Goal: Information Seeking & Learning: Learn about a topic

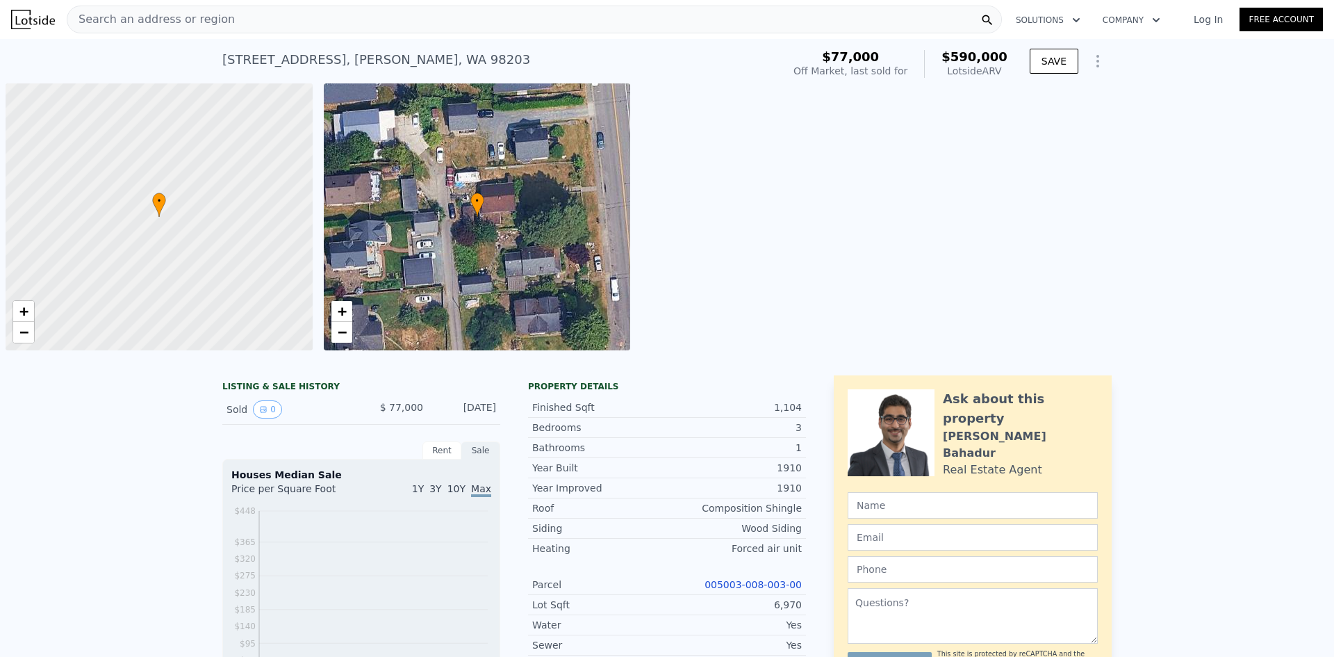
click at [953, 56] on div "$77,000 Off Market, last sold for $590,000 Lotside ARV" at bounding box center [900, 63] width 225 height 39
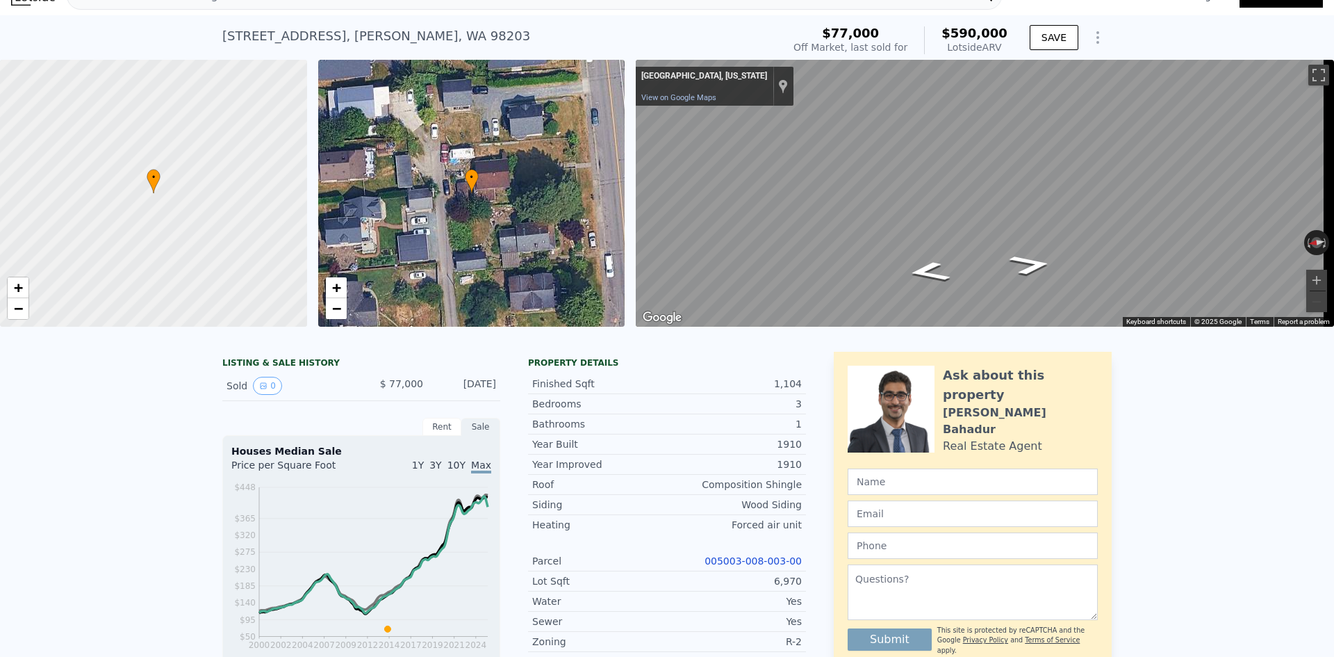
scroll to position [5, 0]
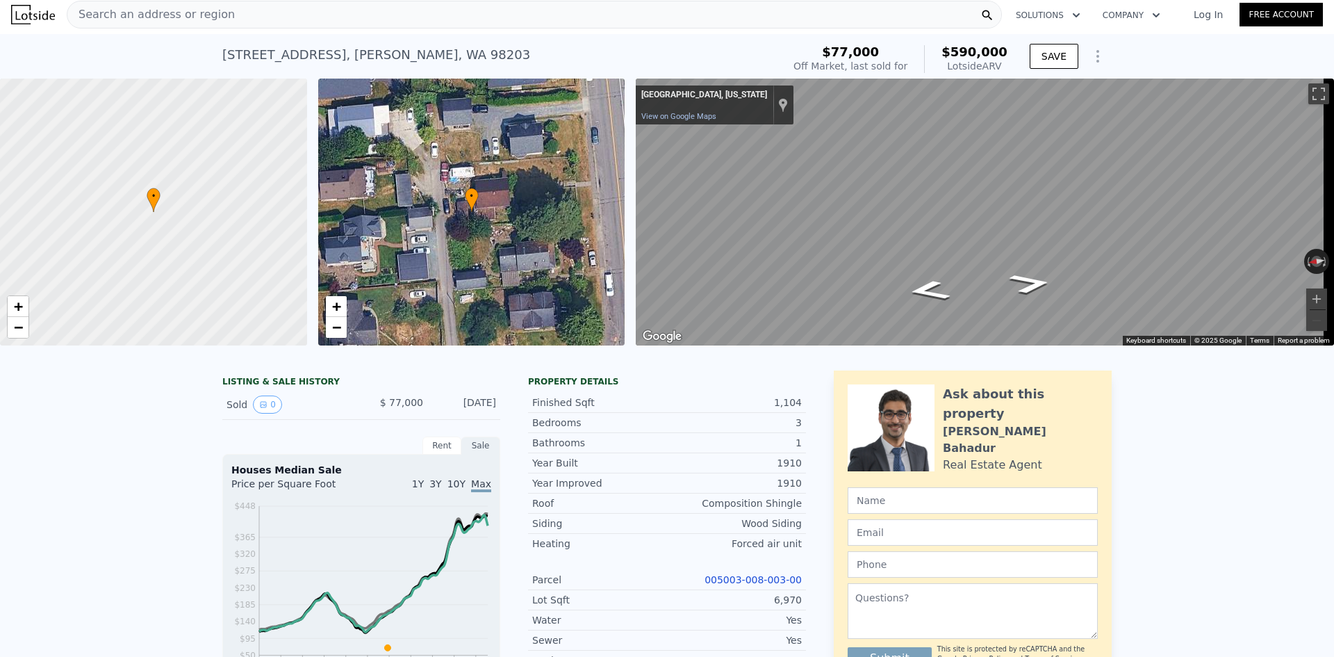
click at [427, 20] on div "Search an address or region" at bounding box center [534, 15] width 935 height 28
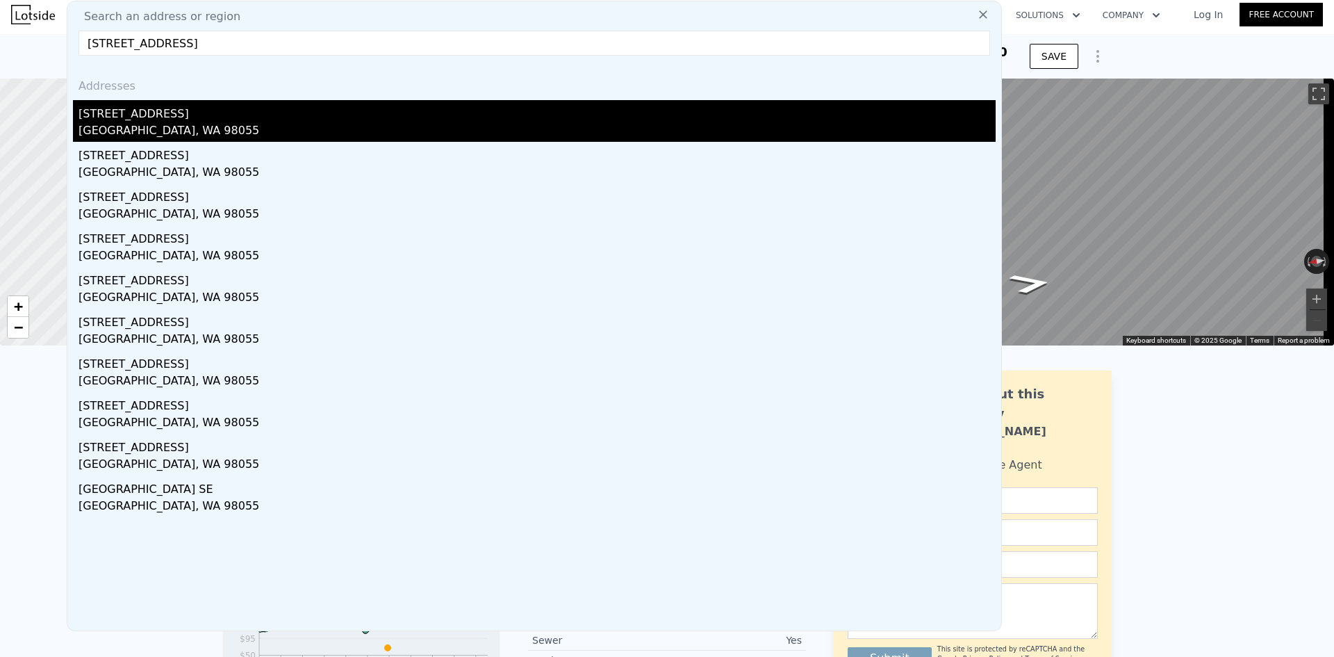
type input "[STREET_ADDRESS]"
click at [190, 116] on div "[STREET_ADDRESS]" at bounding box center [537, 111] width 917 height 22
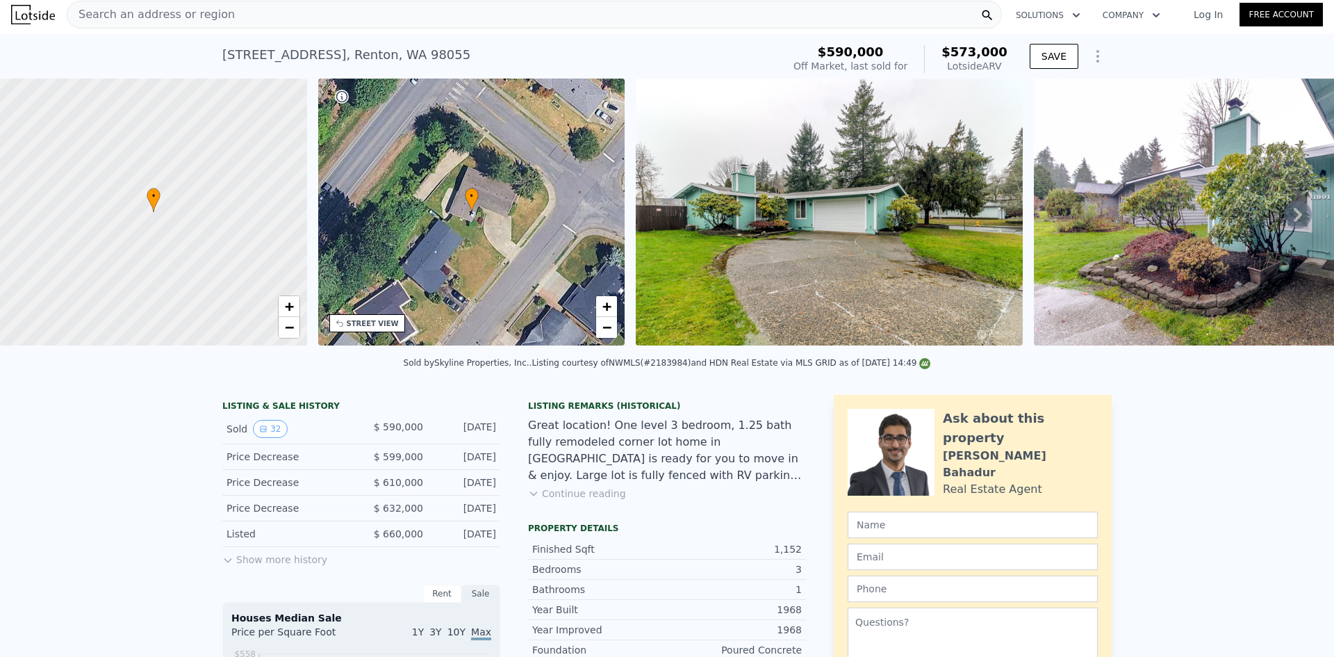
click at [952, 50] on div "$590,000 Off Market, last sold for $573,000 Lotside ARV" at bounding box center [900, 59] width 225 height 39
copy div "$573,000 Lotside ARV"
click at [175, 22] on span "Search an address or region" at bounding box center [150, 14] width 167 height 17
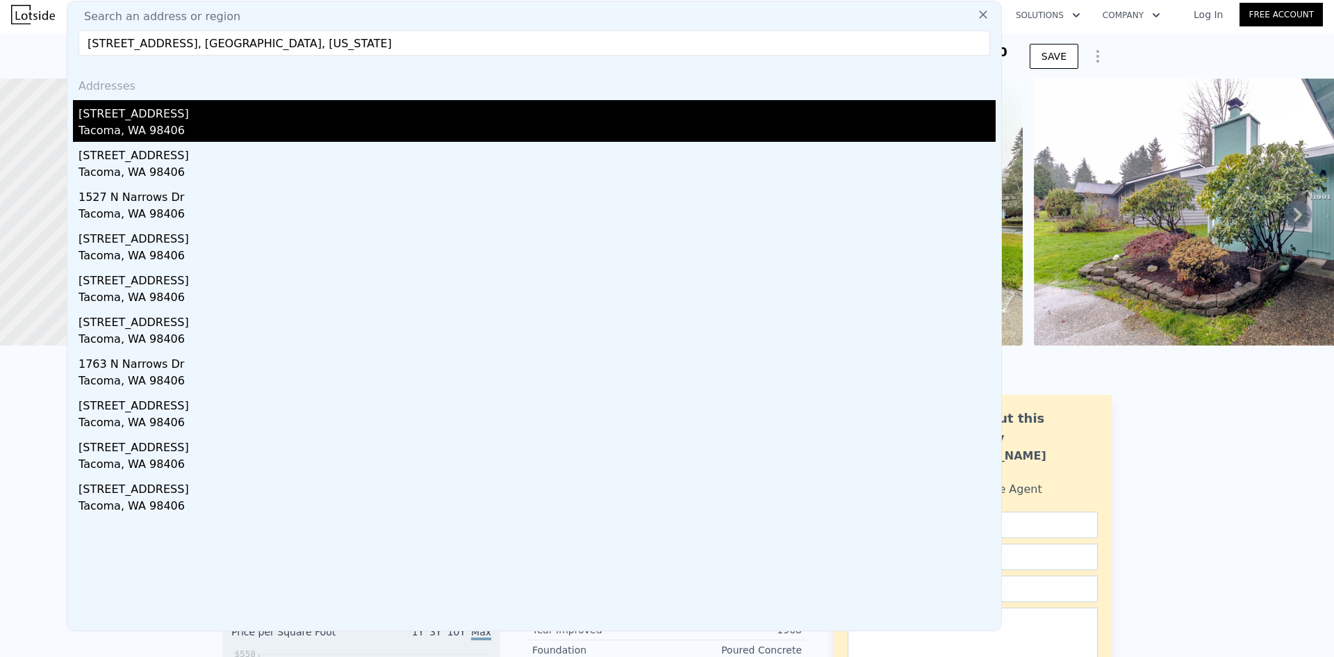
type input "[STREET_ADDRESS], [GEOGRAPHIC_DATA], [US_STATE]"
click at [157, 120] on div "[STREET_ADDRESS]" at bounding box center [537, 111] width 917 height 22
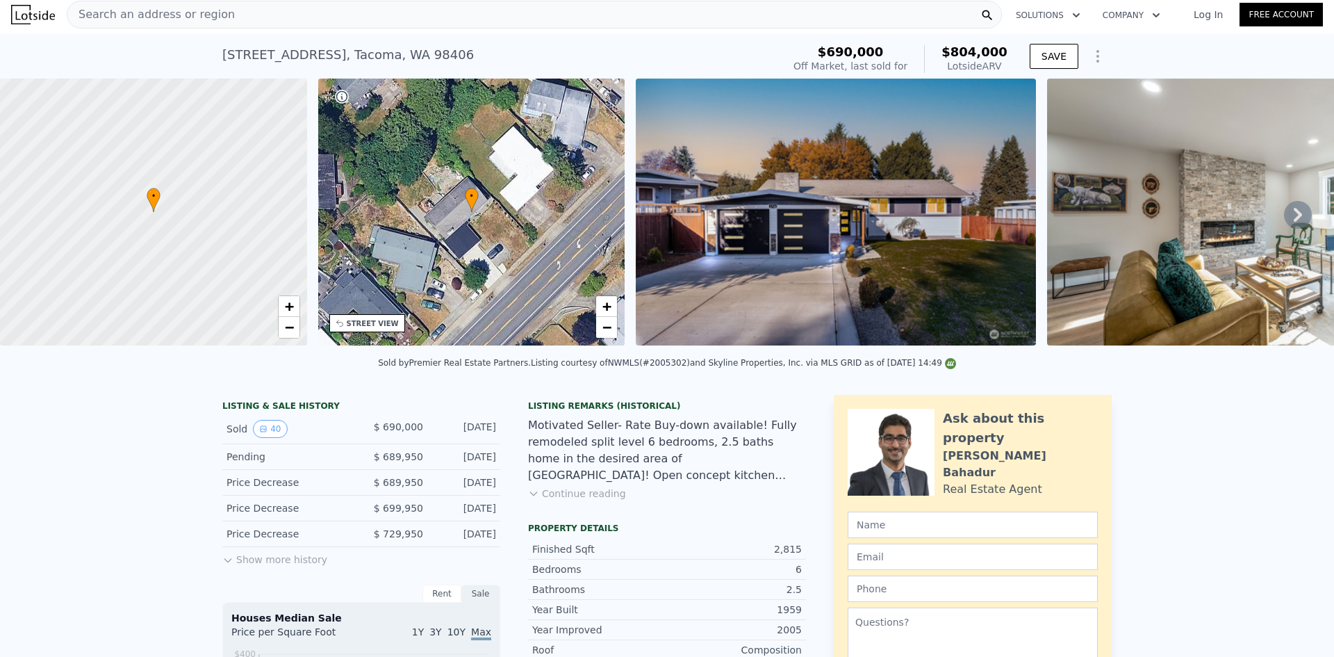
drag, startPoint x: 1006, startPoint y: 65, endPoint x: 947, endPoint y: 50, distance: 60.8
click at [947, 50] on div "$690,000 Off Market, last sold for $804,000 Lotside ARV" at bounding box center [900, 59] width 225 height 39
copy div "$804,000 Lotside ARV"
